Goal: Transaction & Acquisition: Subscribe to service/newsletter

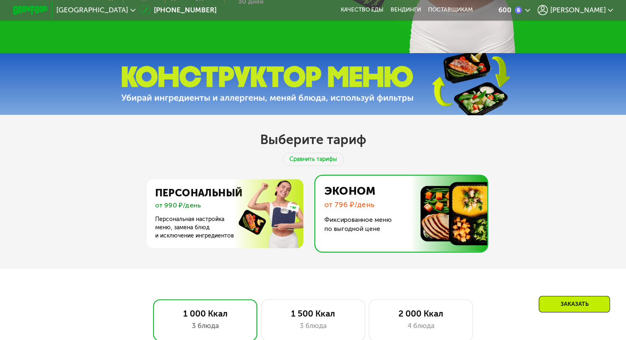
scroll to position [329, 0]
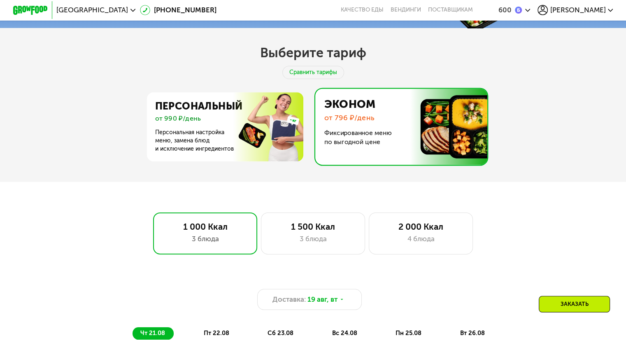
click at [354, 111] on img at bounding box center [399, 127] width 176 height 76
click at [295, 242] on div "3 блюда" at bounding box center [313, 239] width 86 height 10
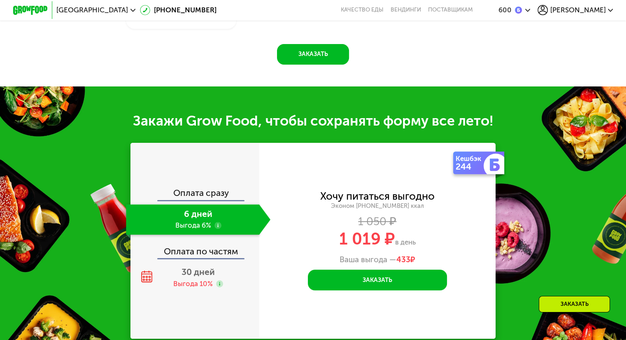
scroll to position [865, 0]
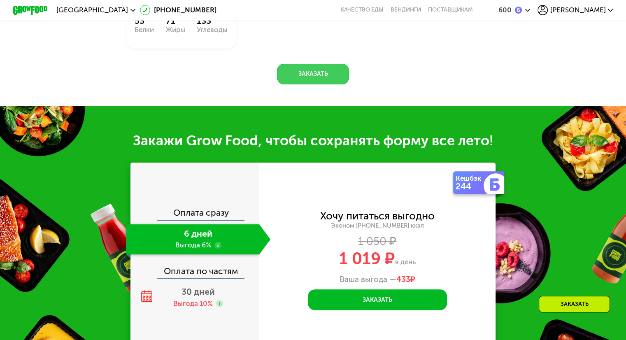
click at [308, 85] on button "Заказать" at bounding box center [313, 74] width 72 height 21
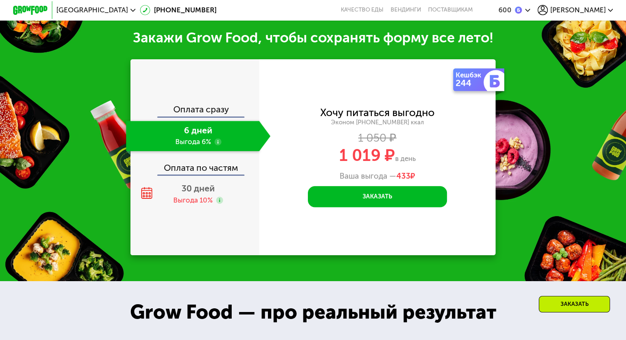
scroll to position [978, 0]
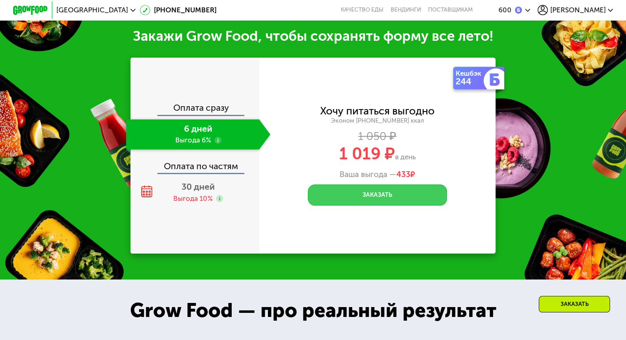
click at [379, 195] on button "Заказать" at bounding box center [377, 194] width 139 height 21
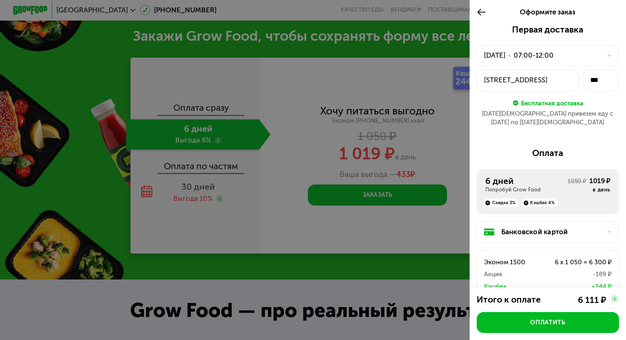
click at [430, 157] on div at bounding box center [313, 170] width 626 height 340
click at [483, 10] on icon at bounding box center [482, 12] width 10 height 10
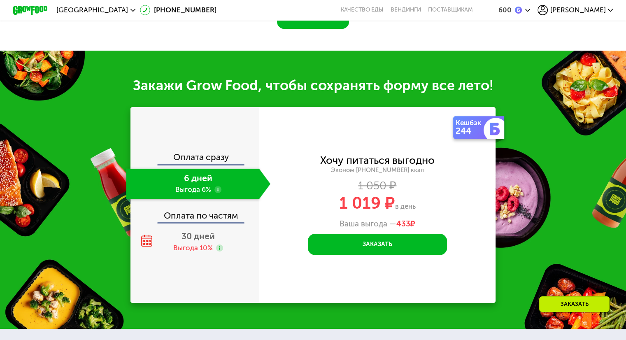
scroll to position [814, 0]
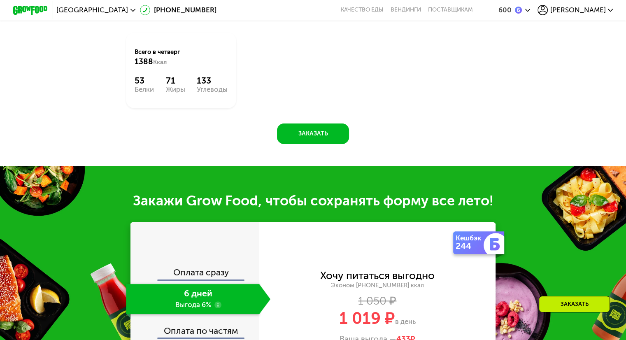
click at [573, 12] on div "[PERSON_NAME]" at bounding box center [576, 10] width 76 height 10
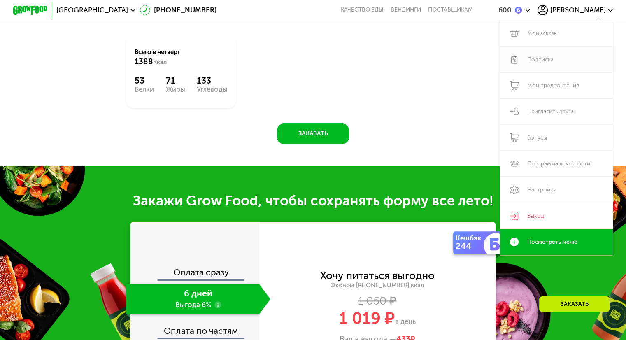
click at [541, 61] on link "Подписка" at bounding box center [556, 60] width 113 height 26
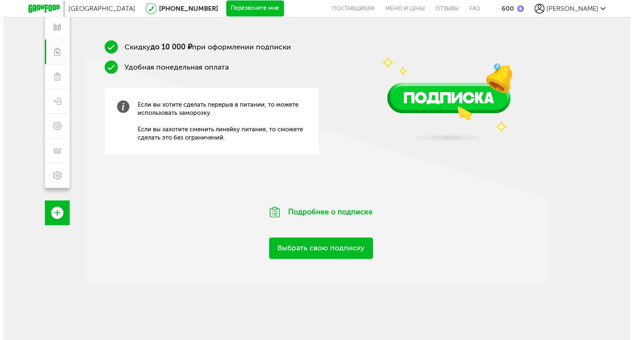
scroll to position [124, 0]
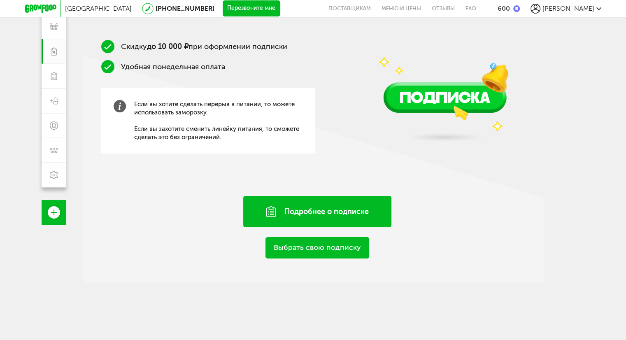
click at [316, 213] on div "Подробнее о подписке" at bounding box center [317, 211] width 148 height 31
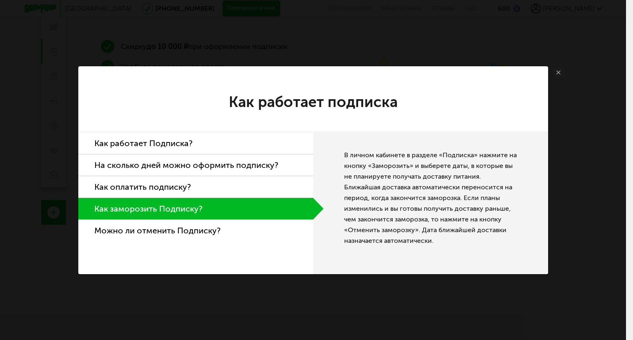
click at [559, 72] on icon at bounding box center [558, 72] width 4 height 4
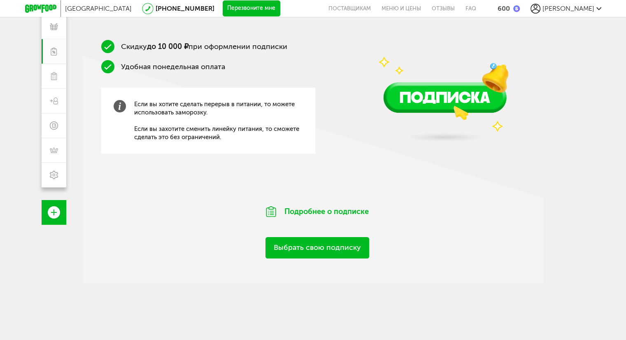
click at [313, 251] on link "Выбрать свою подписку" at bounding box center [318, 247] width 104 height 21
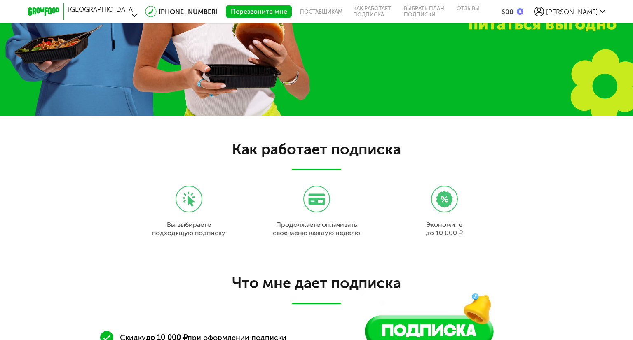
scroll to position [716, 0]
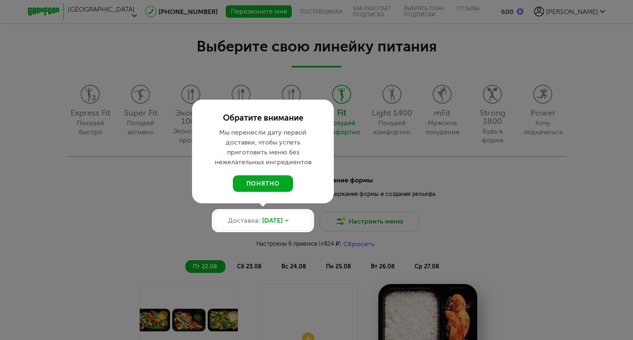
click at [255, 183] on button "понятно" at bounding box center [263, 183] width 60 height 16
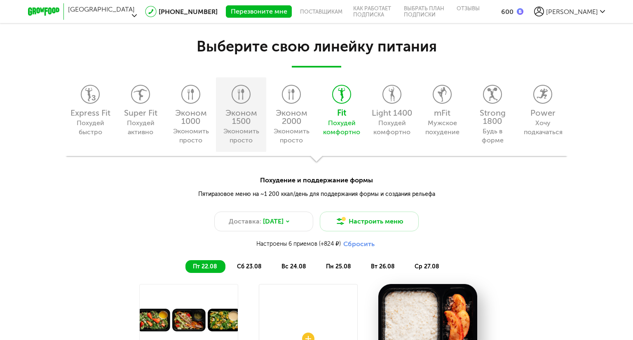
click at [222, 105] on div "Эконом 1500 Экономить просто" at bounding box center [241, 114] width 50 height 75
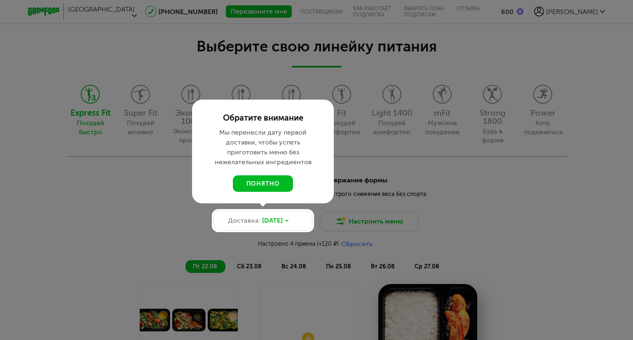
click at [251, 187] on button "понятно" at bounding box center [263, 183] width 60 height 16
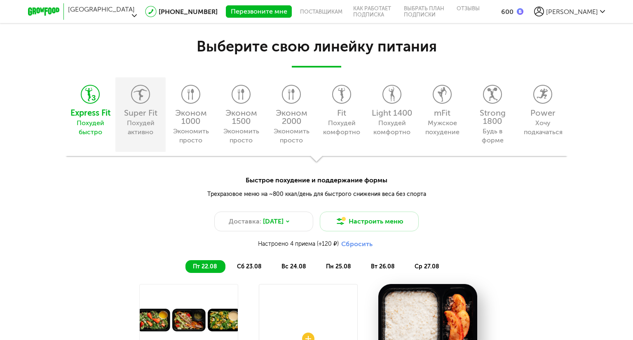
click at [140, 109] on div "Super Fit" at bounding box center [140, 113] width 42 height 8
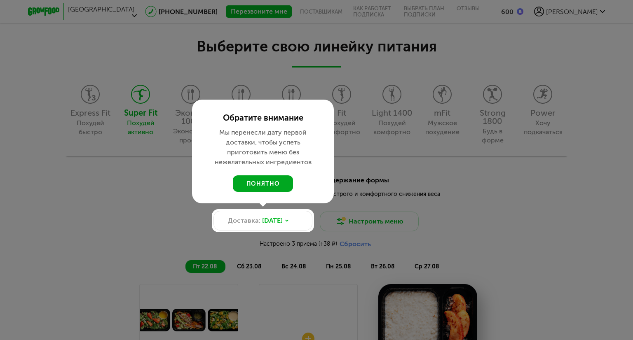
click at [257, 184] on button "понятно" at bounding box center [263, 183] width 60 height 16
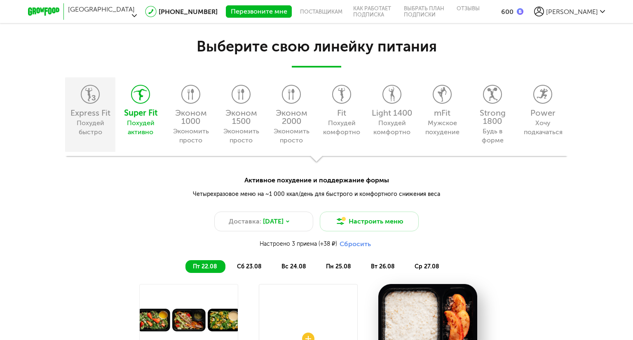
click at [103, 119] on div "Похудей быстро" at bounding box center [89, 128] width 37 height 18
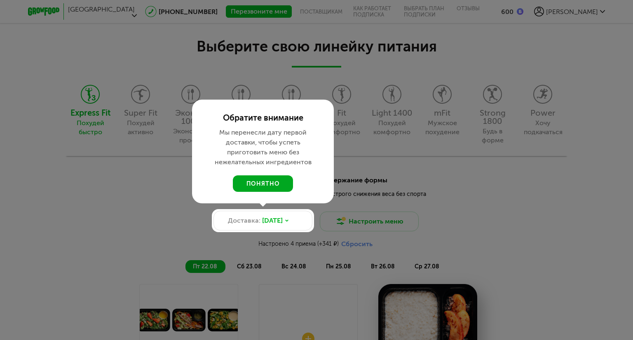
click at [257, 184] on button "понятно" at bounding box center [263, 183] width 60 height 16
